Goal: Find specific page/section: Find specific page/section

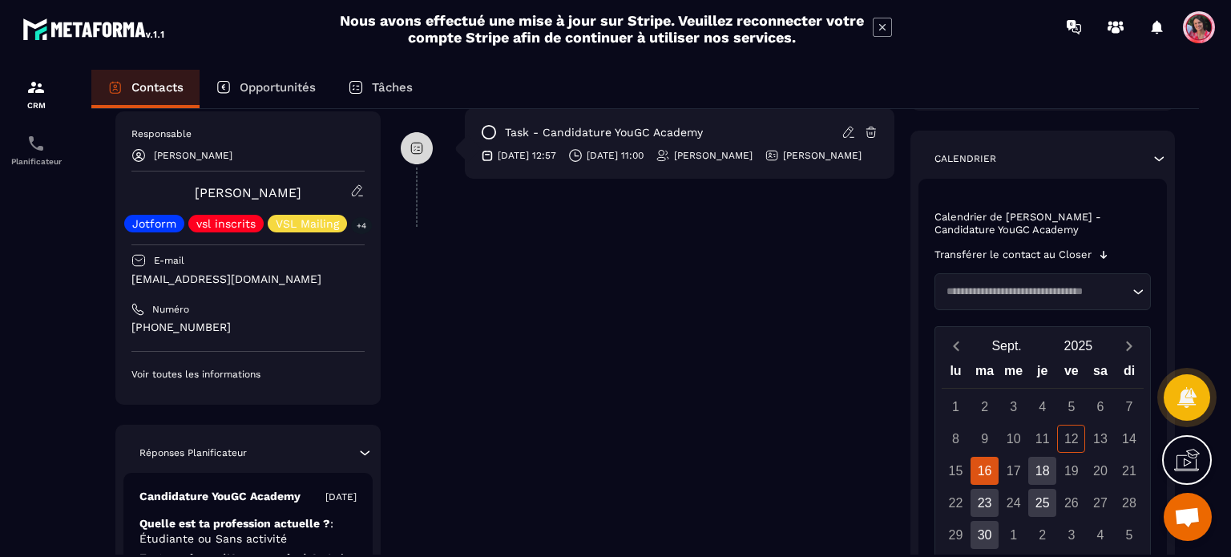
scroll to position [385, 0]
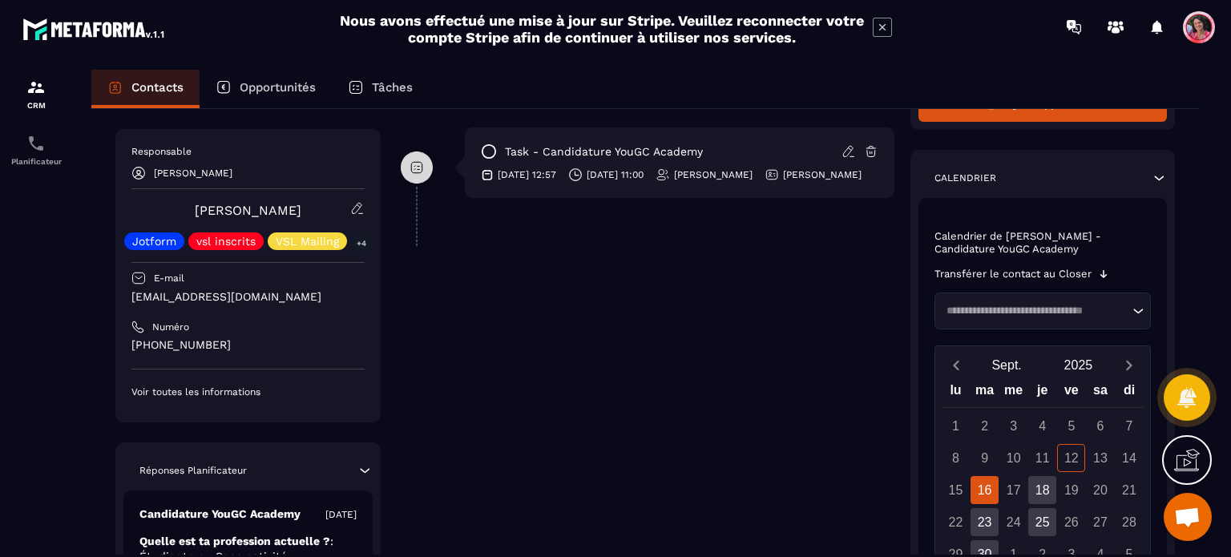
click at [994, 490] on div "16" at bounding box center [984, 490] width 28 height 28
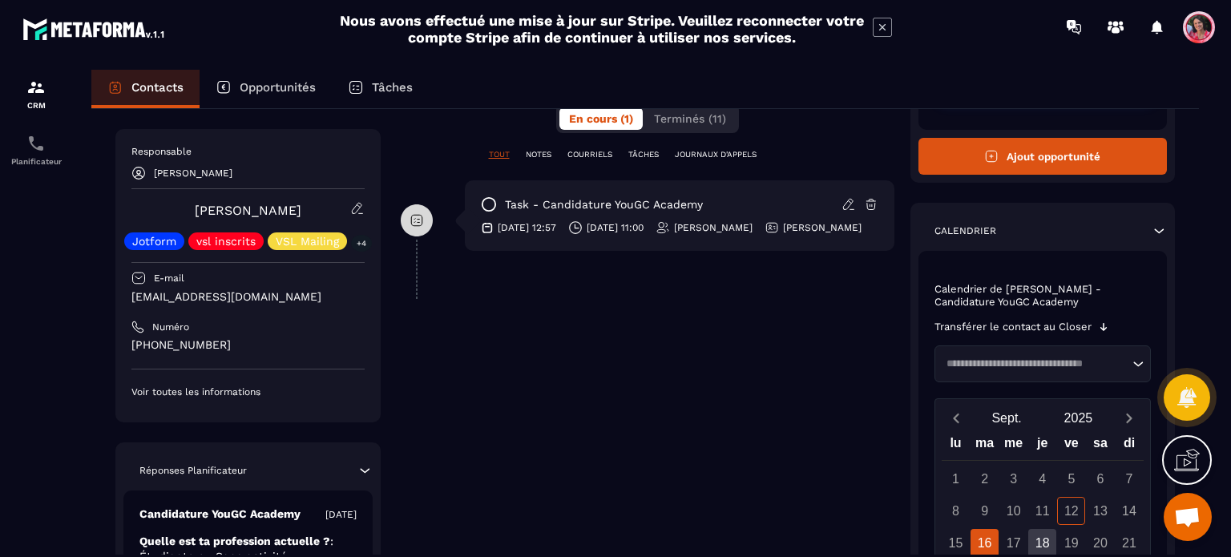
scroll to position [305, 0]
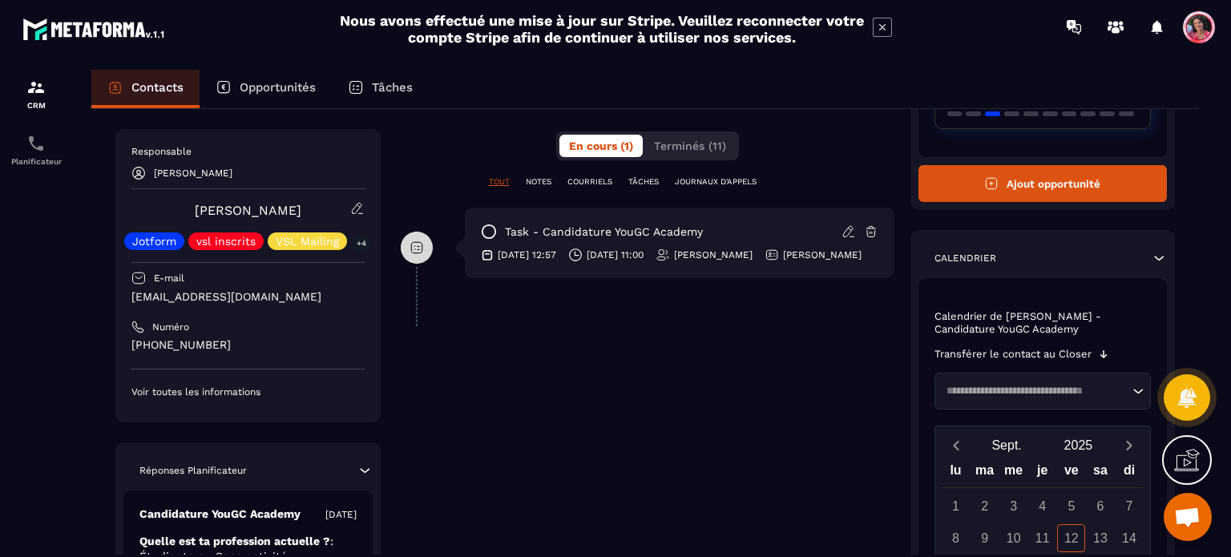
click at [357, 208] on icon at bounding box center [357, 208] width 14 height 14
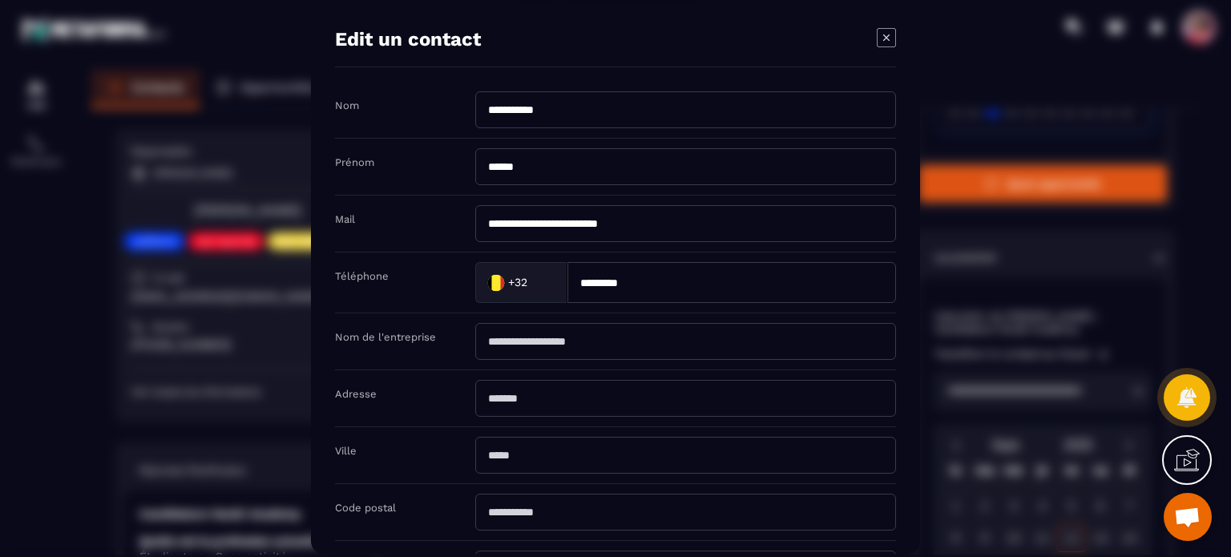
click at [893, 45] on icon "Modal window" at bounding box center [886, 37] width 19 height 19
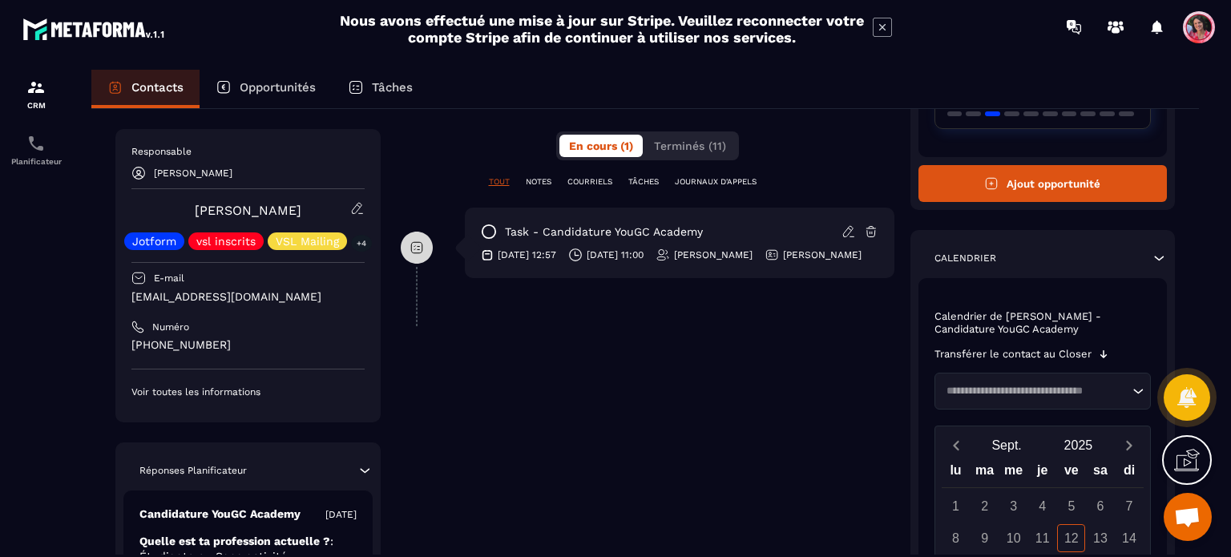
click at [273, 83] on p "Opportunités" at bounding box center [278, 87] width 76 height 14
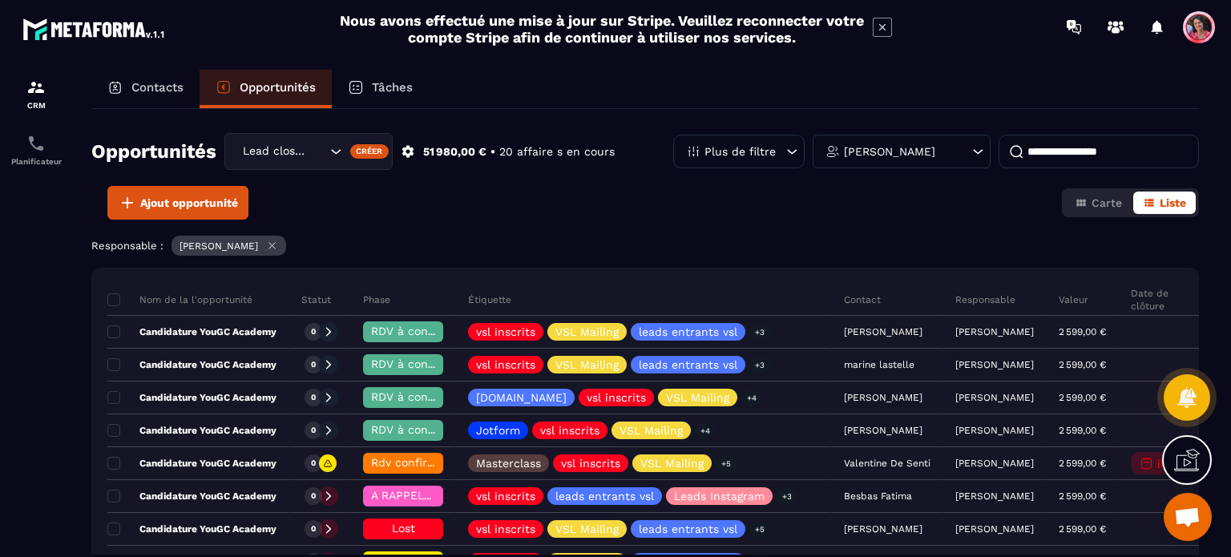
click at [166, 94] on p "Contacts" at bounding box center [157, 87] width 52 height 14
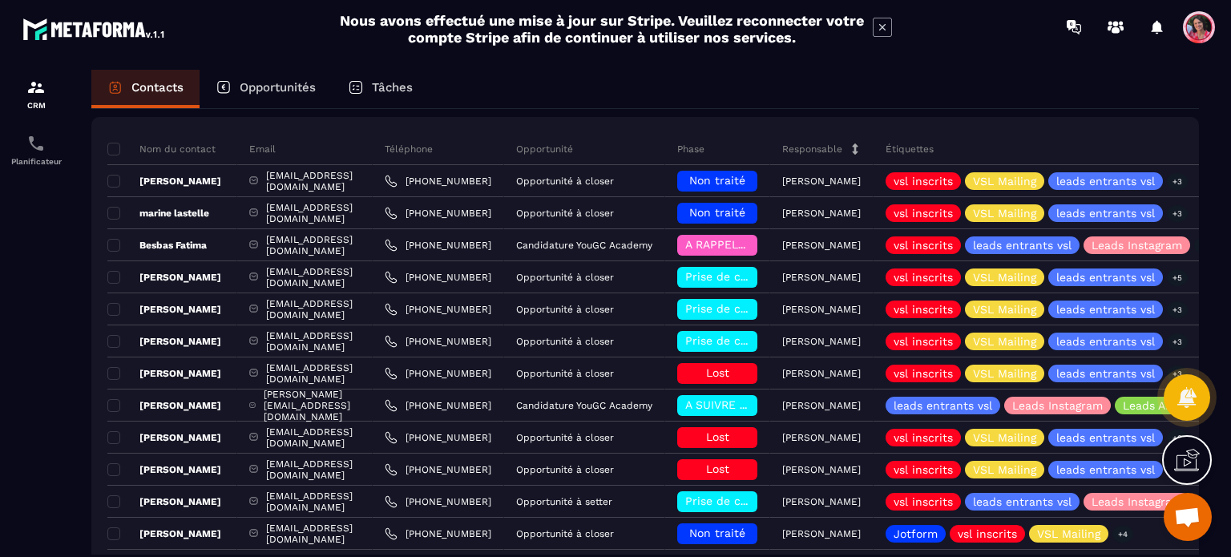
scroll to position [321, 0]
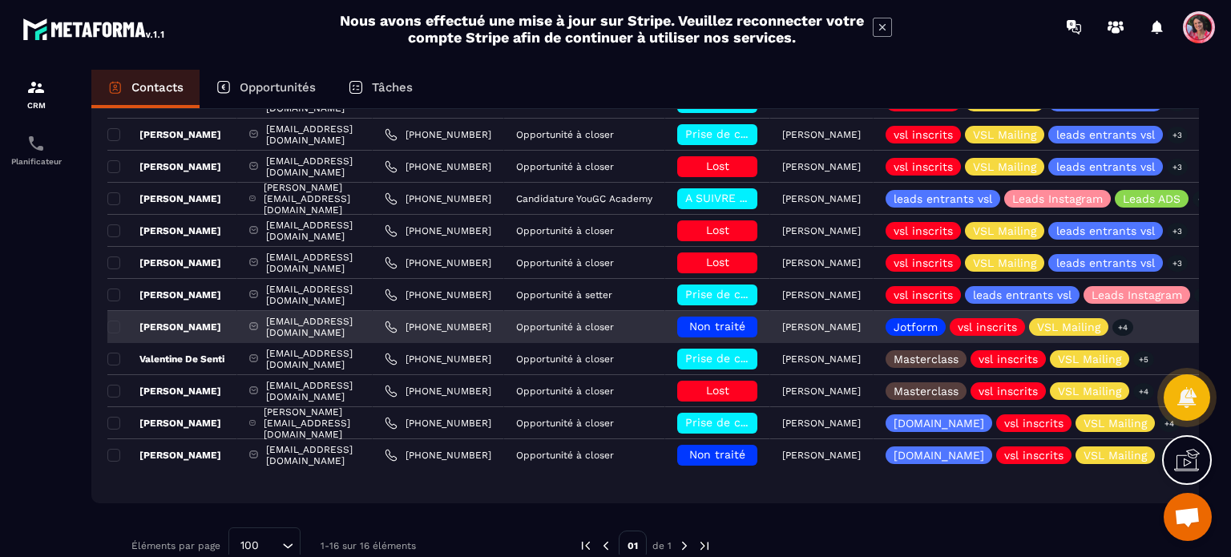
click at [210, 318] on div "[PERSON_NAME]" at bounding box center [172, 327] width 130 height 32
